Goal: Task Accomplishment & Management: Manage account settings

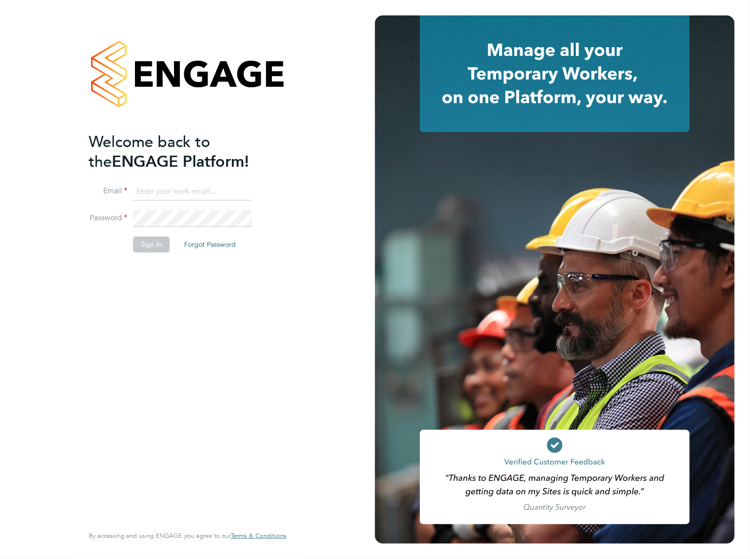
click at [177, 183] on input at bounding box center [192, 191] width 119 height 17
type input "dan.wright@vistry.co.uk"
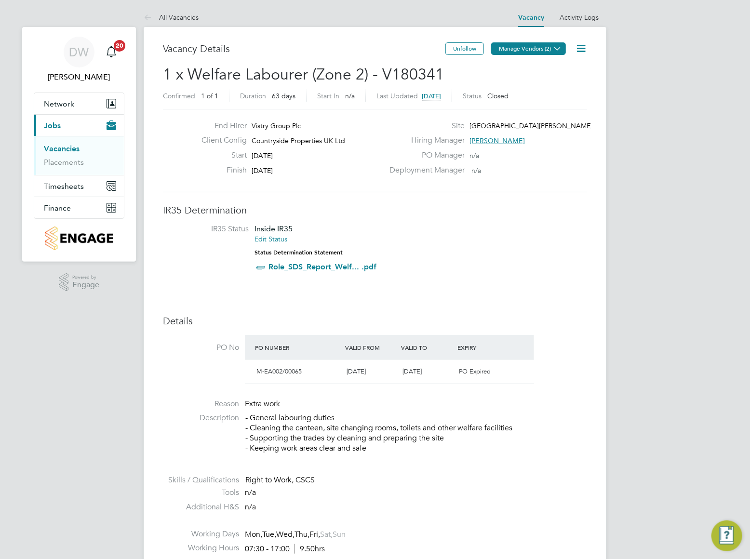
drag, startPoint x: 533, startPoint y: 49, endPoint x: 528, endPoint y: 51, distance: 5.5
click at [533, 49] on button "Manage Vendors (2)" at bounding box center [528, 48] width 75 height 13
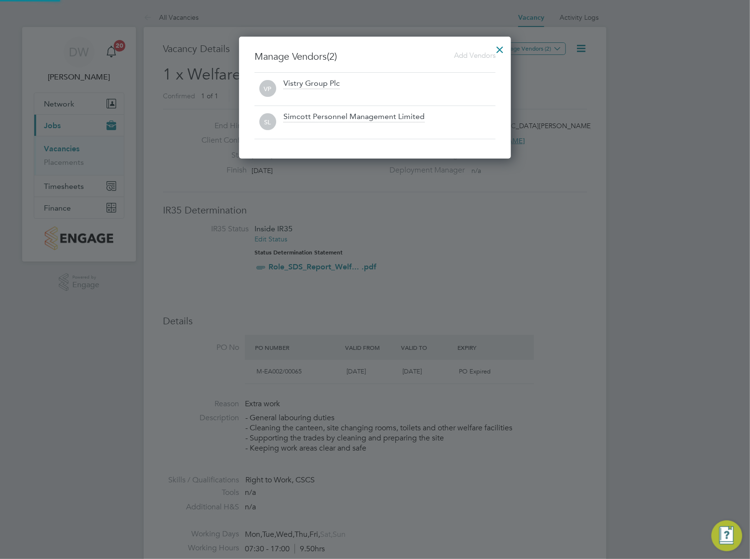
scroll to position [122, 272]
click at [501, 49] on div at bounding box center [499, 47] width 17 height 17
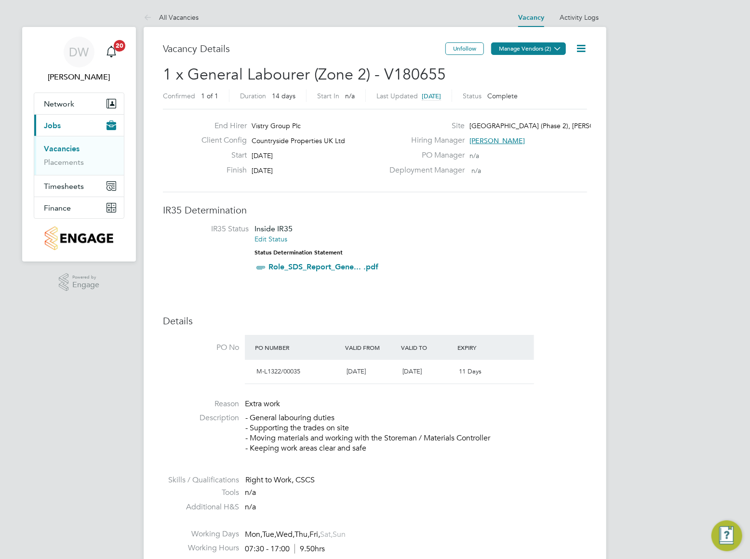
click at [554, 49] on icon at bounding box center [557, 48] width 7 height 7
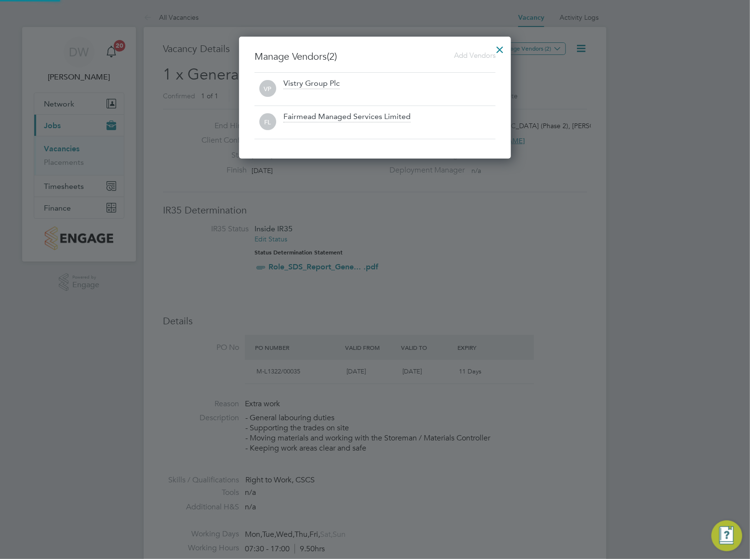
scroll to position [122, 272]
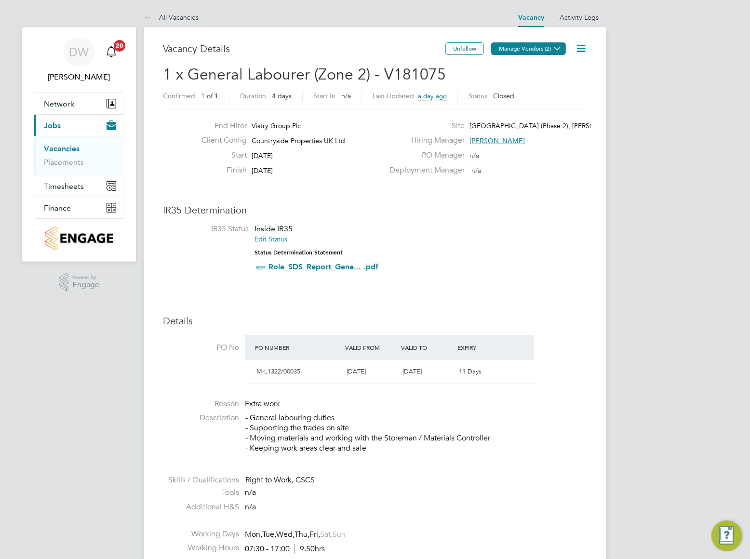
click at [554, 49] on icon at bounding box center [557, 48] width 7 height 7
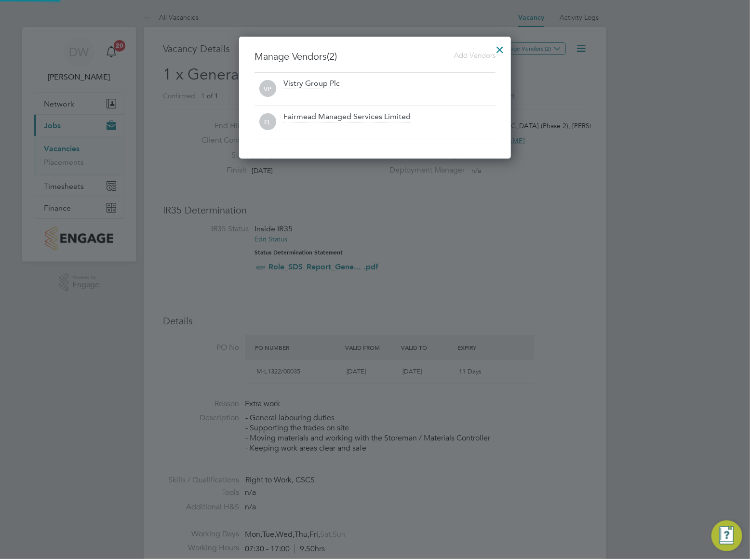
scroll to position [122, 272]
drag, startPoint x: 501, startPoint y: 49, endPoint x: 422, endPoint y: 74, distance: 83.2
click at [501, 50] on div at bounding box center [499, 47] width 17 height 17
